Goal: Entertainment & Leisure: Consume media (video, audio)

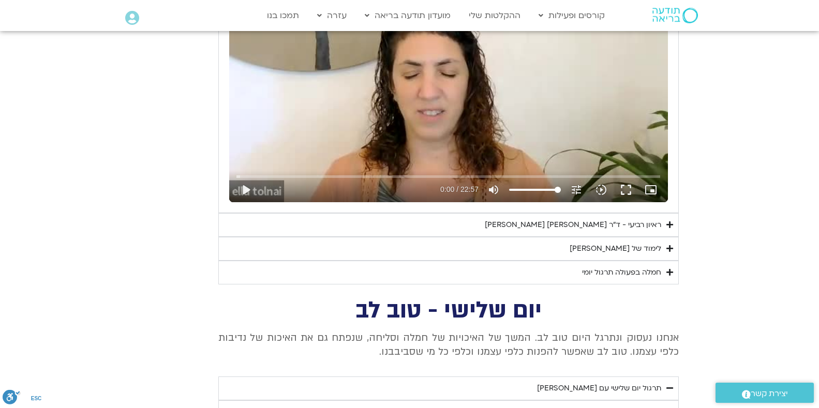
scroll to position [551, 0]
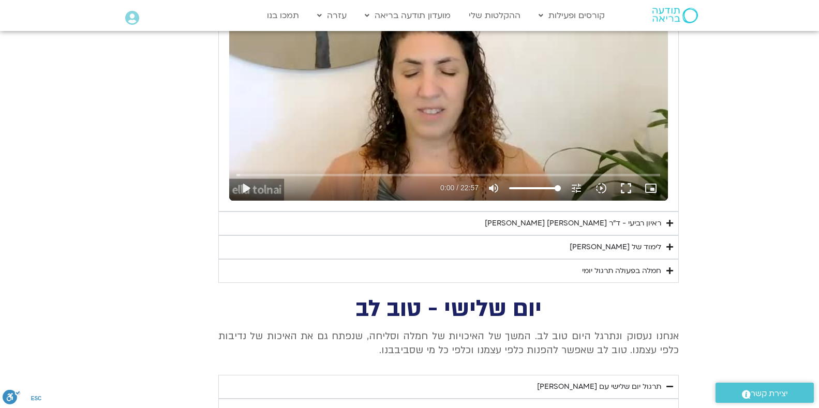
click at [579, 223] on div "ראיון רביעי - ד"ר [PERSON_NAME] [PERSON_NAME]" at bounding box center [573, 223] width 176 height 12
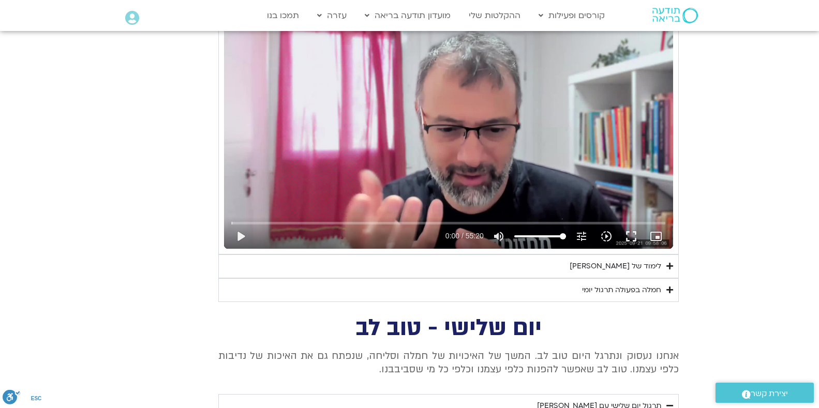
scroll to position [795, 0]
drag, startPoint x: 233, startPoint y: 222, endPoint x: 518, endPoint y: 223, distance: 285.0
click at [518, 223] on input "Seek" at bounding box center [448, 223] width 434 height 6
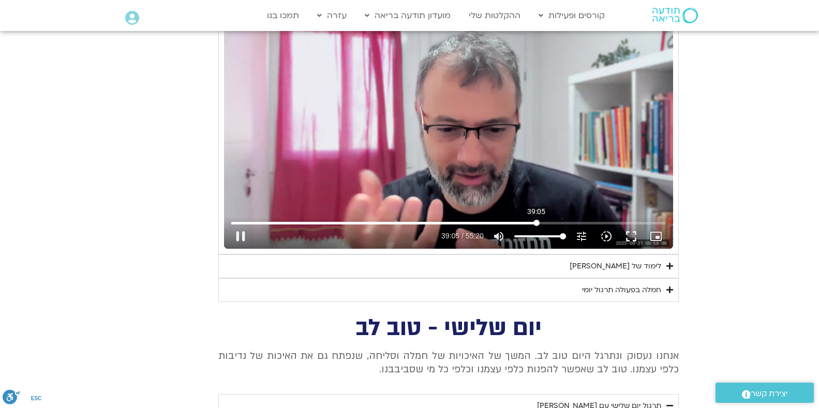
drag, startPoint x: 519, startPoint y: 222, endPoint x: 536, endPoint y: 224, distance: 17.7
click at [536, 224] on input "Seek" at bounding box center [448, 223] width 434 height 6
click at [242, 236] on button "play_arrow" at bounding box center [240, 236] width 25 height 25
click at [629, 236] on button "fullscreen" at bounding box center [631, 236] width 25 height 25
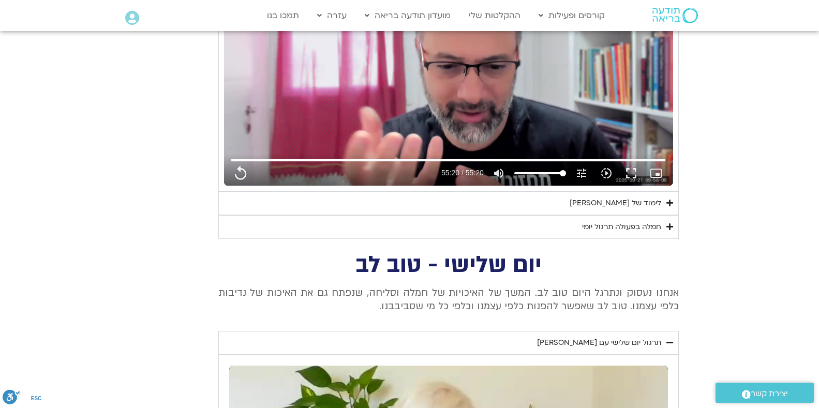
scroll to position [857, 0]
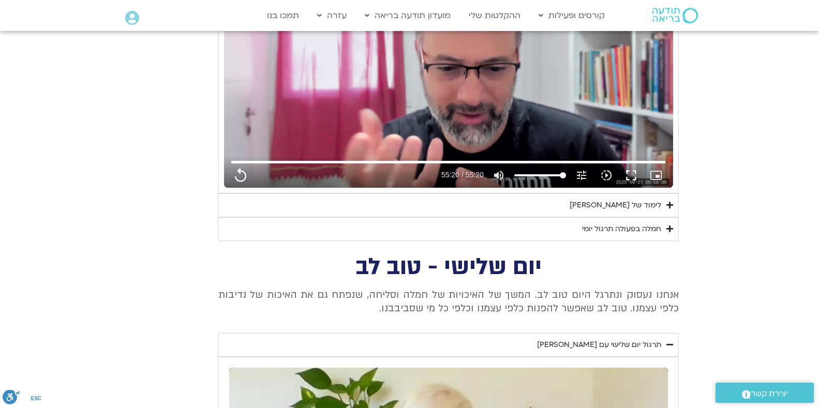
click at [646, 204] on div "לימוד של [PERSON_NAME]" at bounding box center [615, 205] width 92 height 12
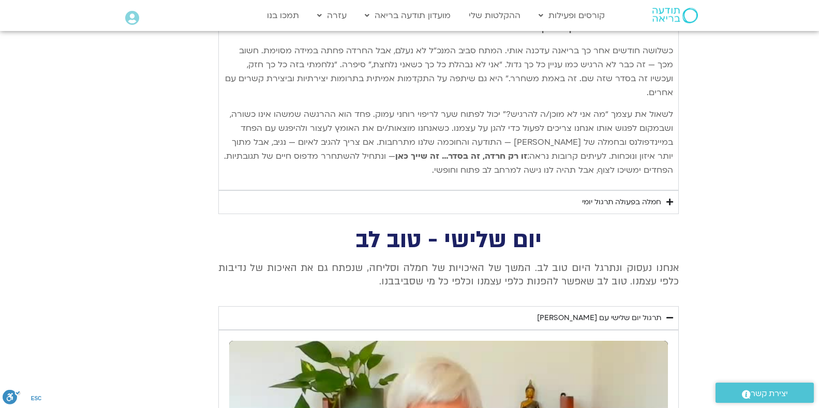
scroll to position [1652, 0]
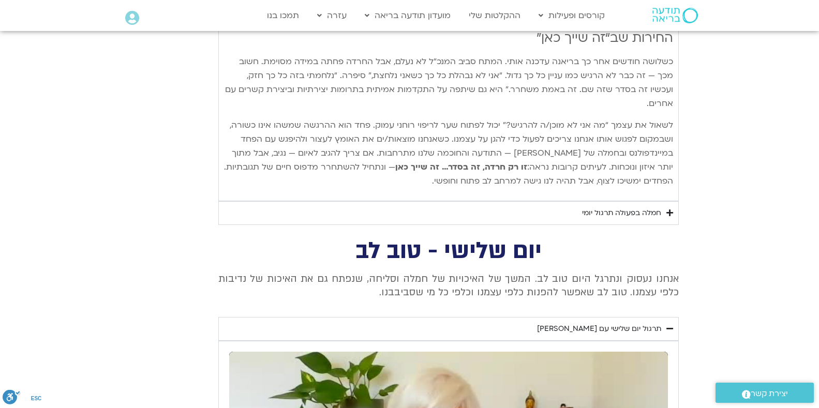
click at [629, 207] on div "חמלה בפעולה תרגול יומי" at bounding box center [621, 213] width 79 height 12
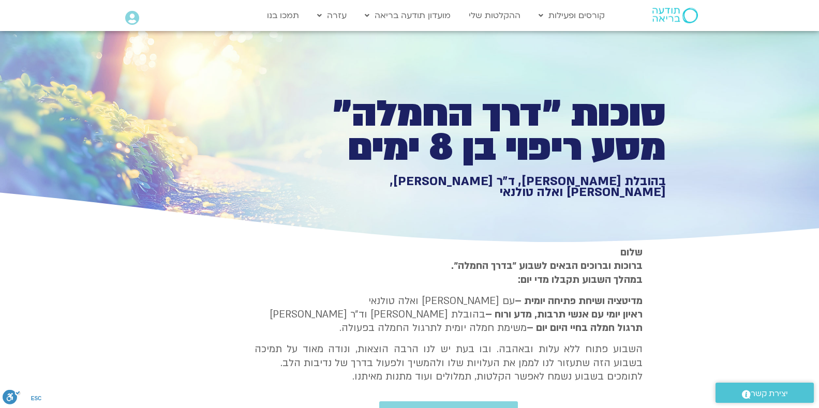
scroll to position [0, 0]
type input "3320.68"
